Goal: Task Accomplishment & Management: Manage account settings

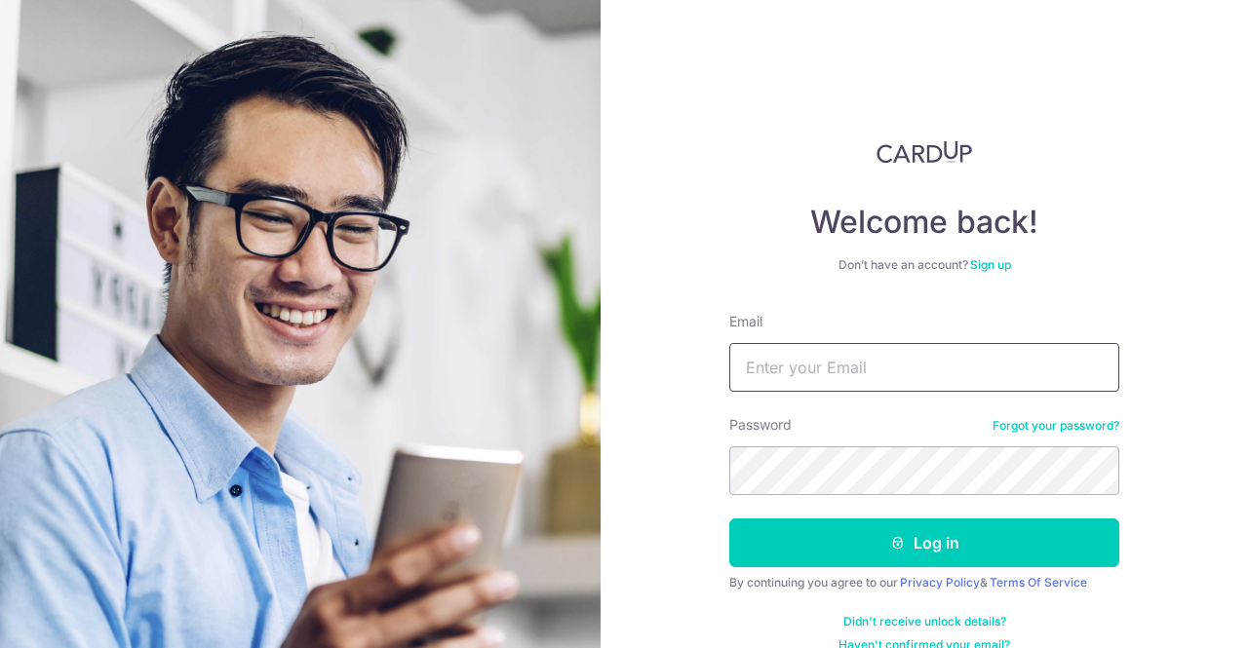
click at [994, 382] on input "Email" at bounding box center [924, 367] width 390 height 49
type input "[EMAIL_ADDRESS][DOMAIN_NAME]"
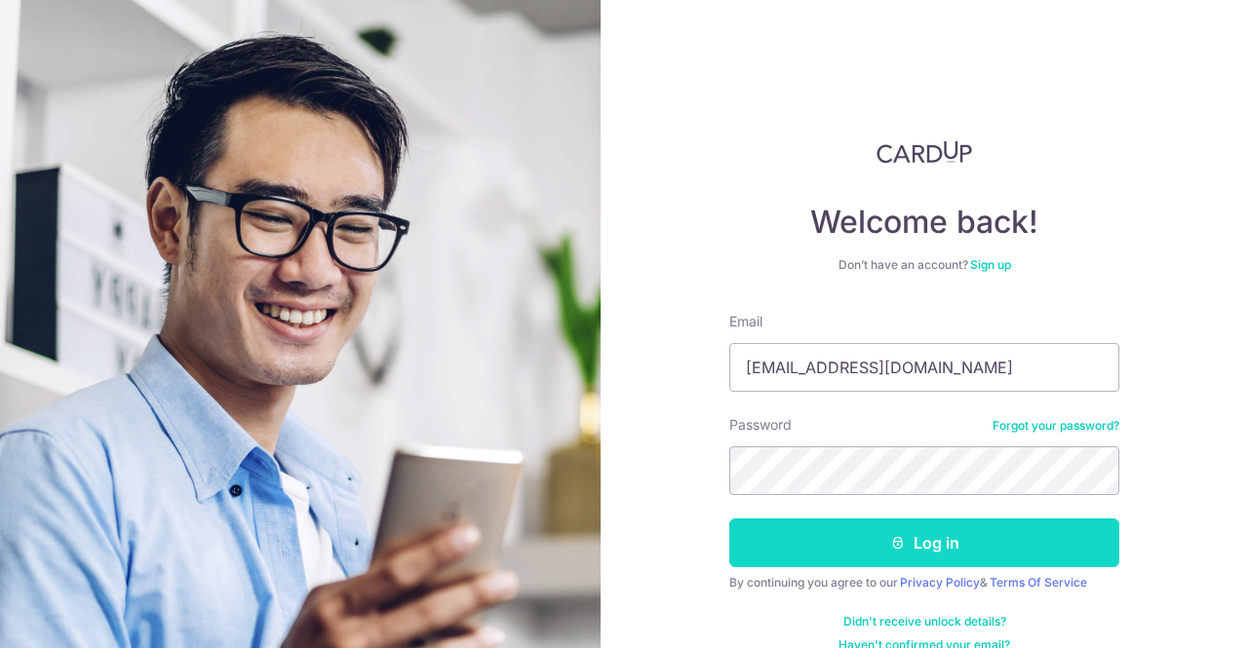
click at [943, 535] on button "Log in" at bounding box center [924, 543] width 390 height 49
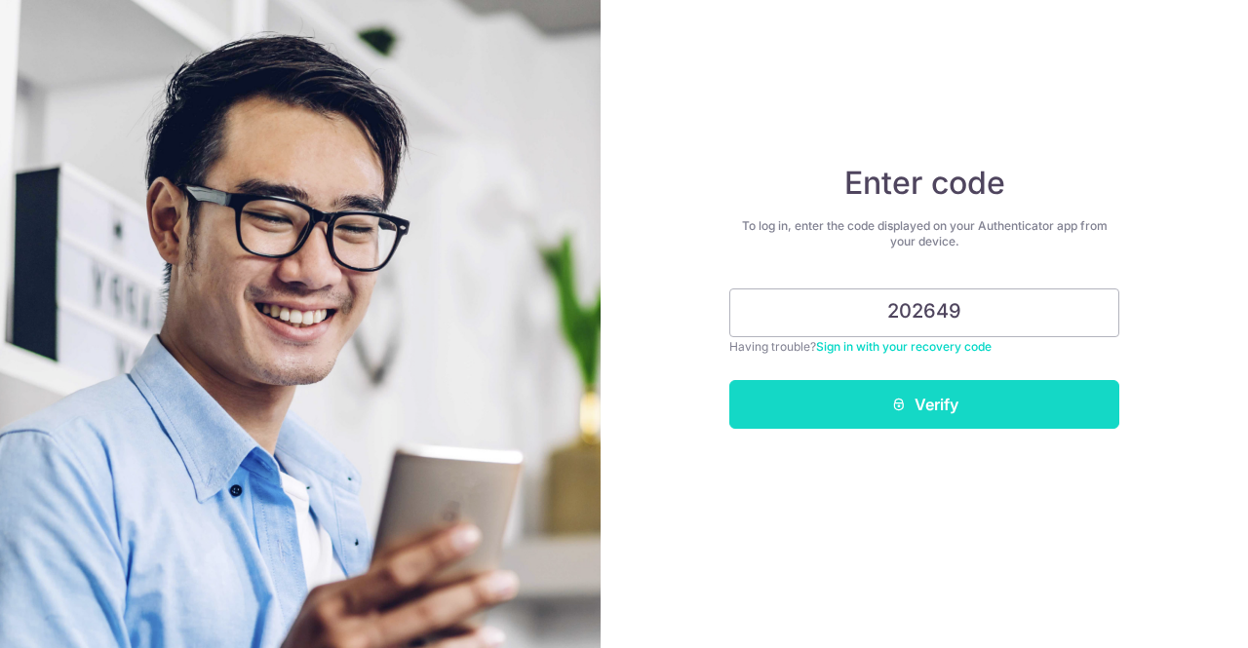
type input "202649"
click at [1058, 387] on button "Verify" at bounding box center [924, 404] width 390 height 49
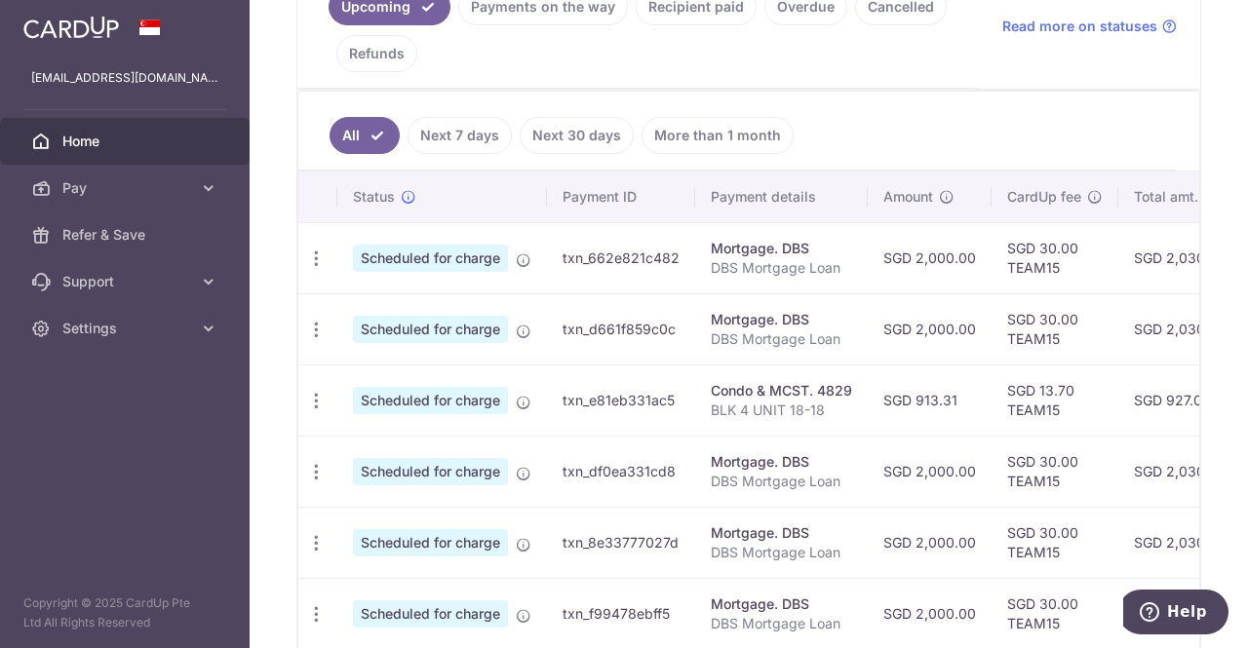
scroll to position [380, 0]
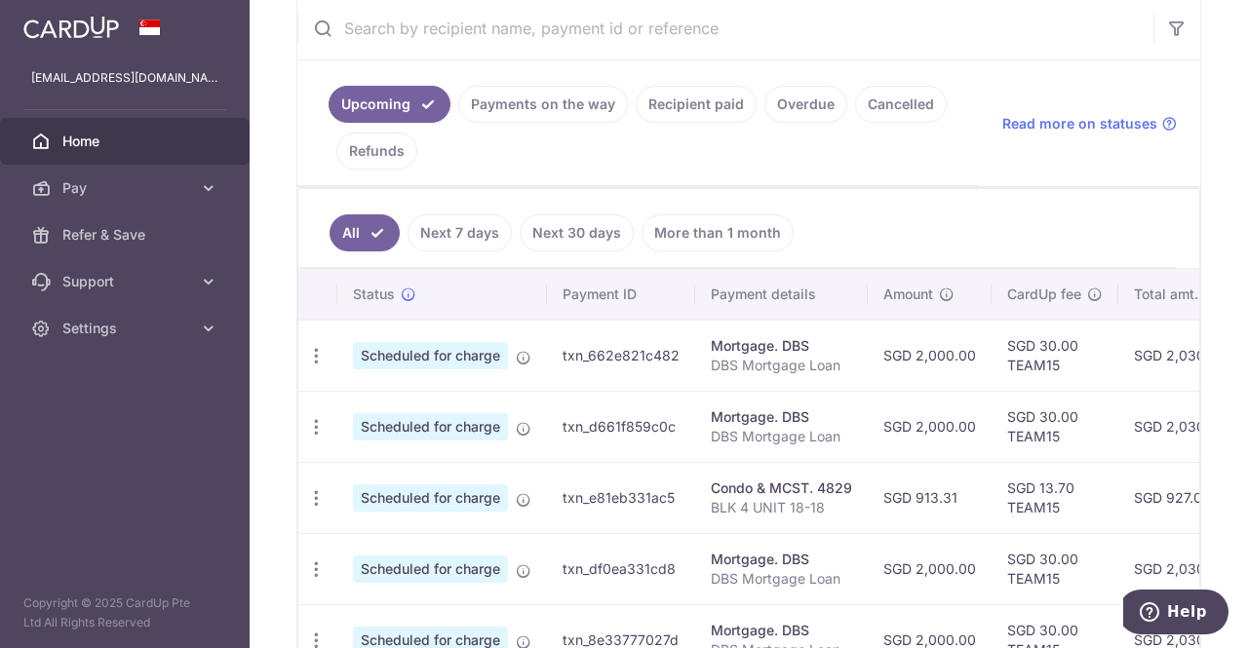
click at [684, 105] on link "Recipient paid" at bounding box center [695, 104] width 121 height 37
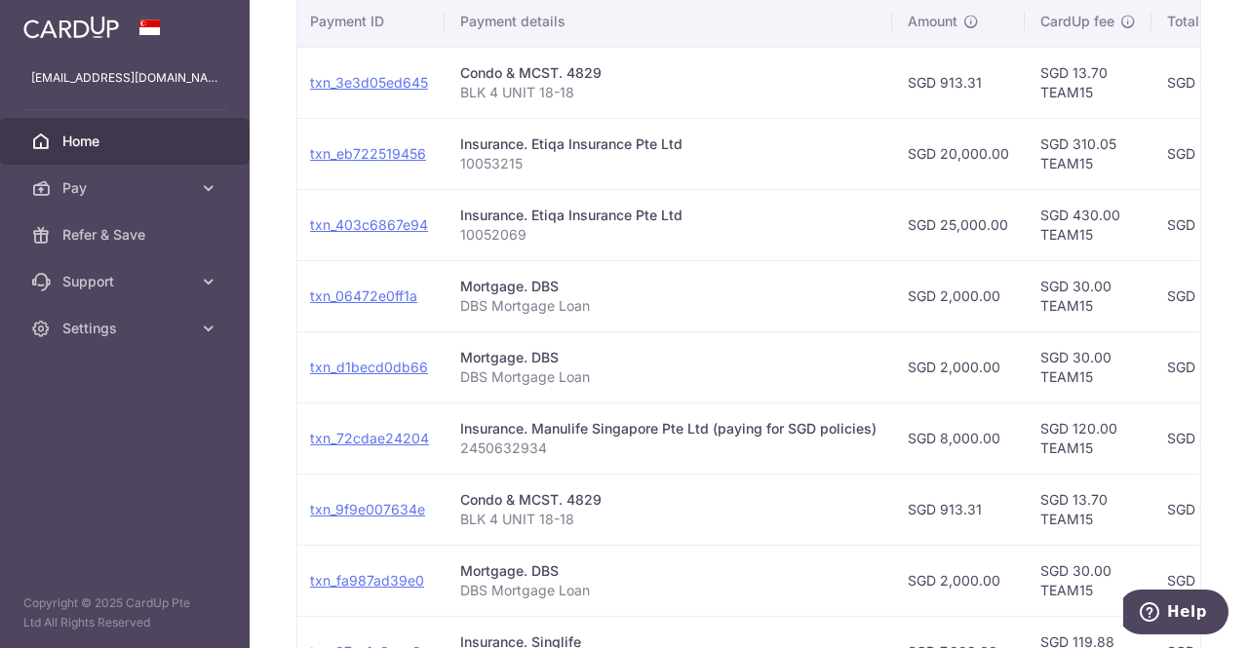
scroll to position [532, 0]
